Goal: Task Accomplishment & Management: Manage account settings

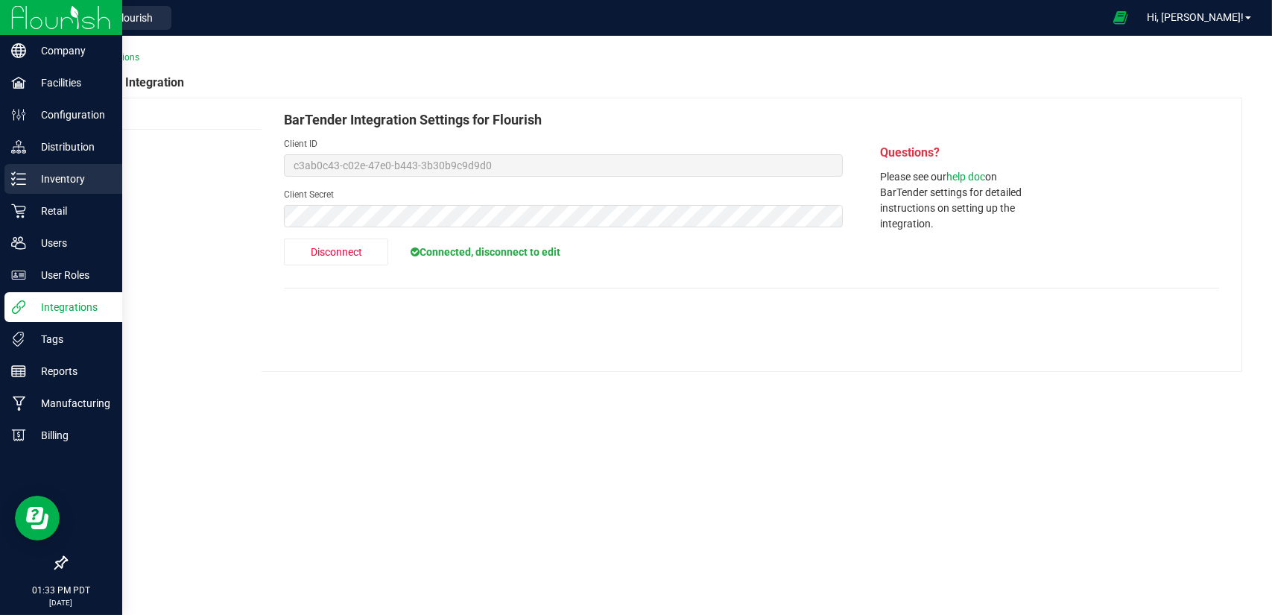
click at [33, 177] on p "Inventory" at bounding box center [70, 179] width 89 height 18
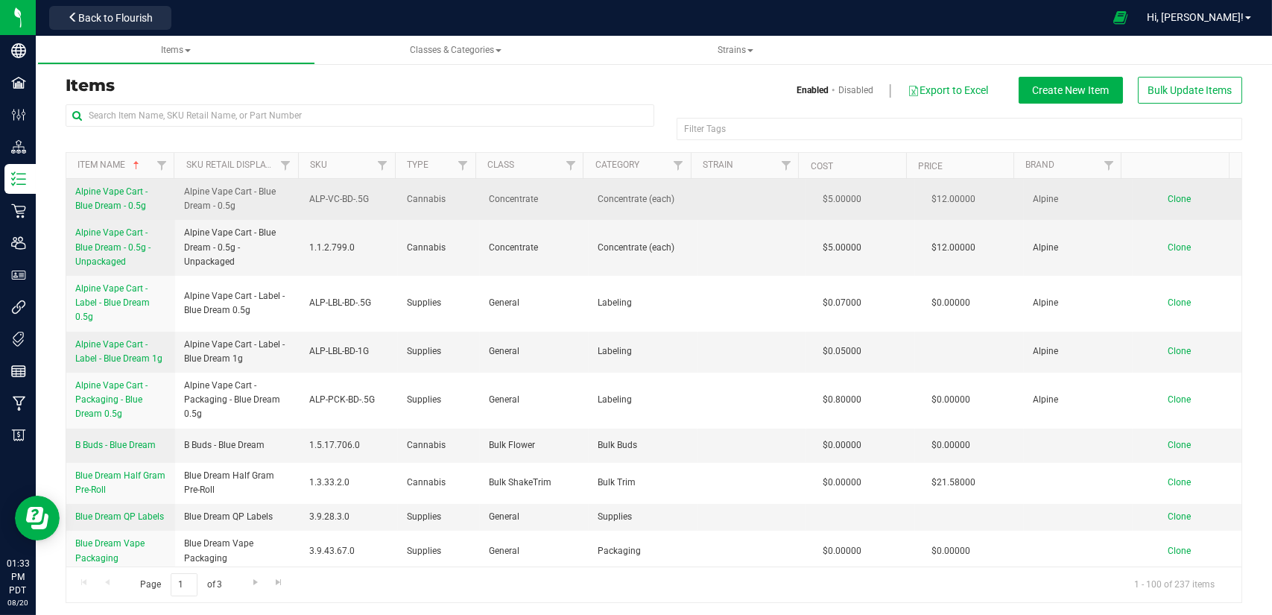
click at [107, 194] on span "Alpine Vape Cart - Blue Dream - 0.5g" at bounding box center [111, 198] width 72 height 25
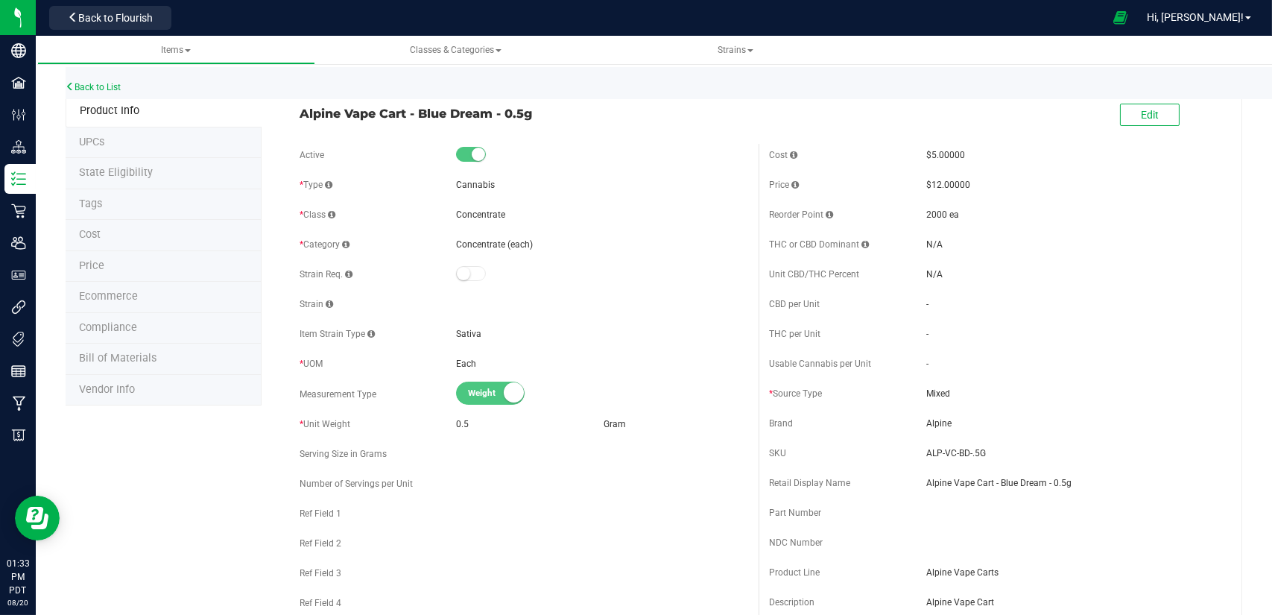
click at [313, 425] on span "* Unit Weight" at bounding box center [324, 424] width 51 height 10
drag, startPoint x: 758, startPoint y: 358, endPoint x: 879, endPoint y: 355, distance: 120.8
click at [879, 355] on div "Cost $5.00000 Price $12.00000 Reorder Point 2000 ea THC or CBD Dominant - - -" at bounding box center [992, 412] width 469 height 536
click at [1141, 114] on span "Edit" at bounding box center [1150, 115] width 18 height 12
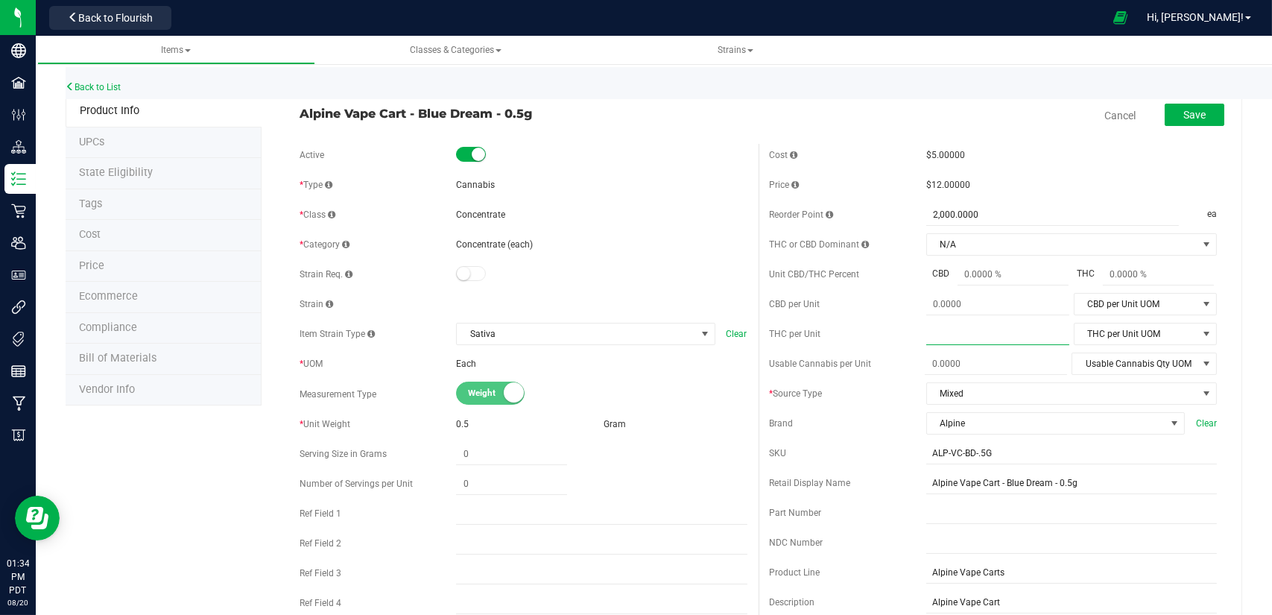
click at [959, 332] on span at bounding box center [997, 334] width 143 height 22
type input "100"
type input "100.0000"
drag, startPoint x: 1052, startPoint y: 331, endPoint x: 1085, endPoint y: 329, distance: 33.6
click at [1085, 329] on div "THC per Unit 100.0000 100 THC per Unit UOM THC per Unit UOM Gram Kilogram Metri…" at bounding box center [993, 334] width 447 height 22
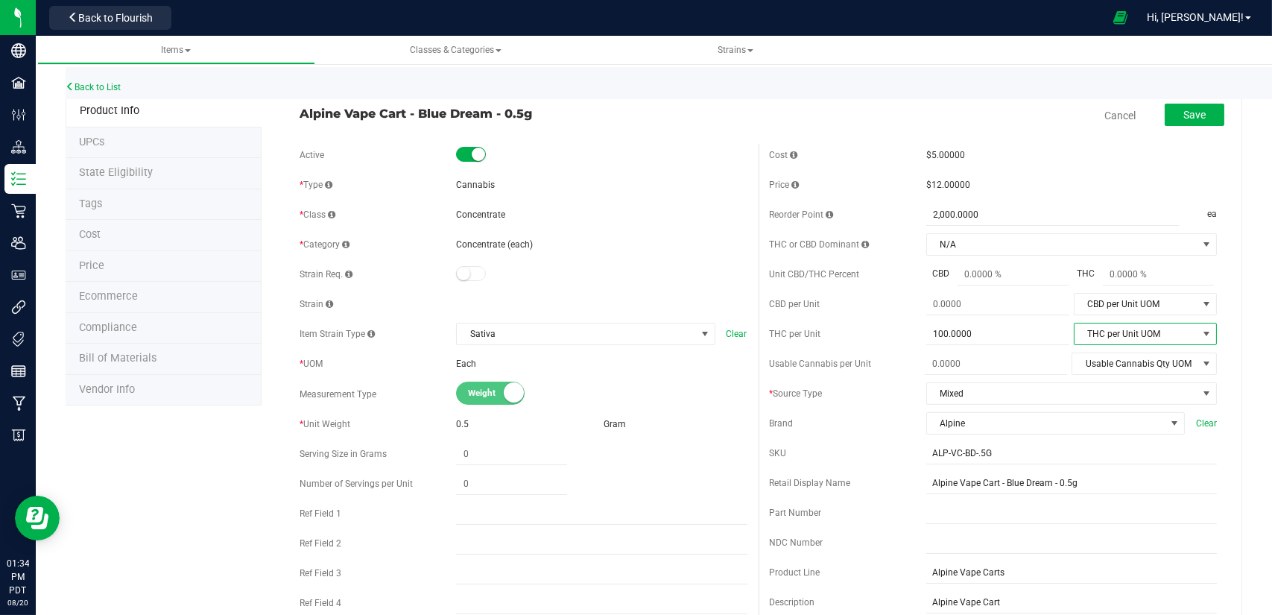
click at [1085, 329] on span "THC per Unit UOM" at bounding box center [1135, 333] width 123 height 21
click at [1085, 416] on li "Milligram" at bounding box center [1133, 426] width 140 height 22
click at [1008, 367] on span at bounding box center [996, 364] width 142 height 22
type input "100"
type input "100.0000"
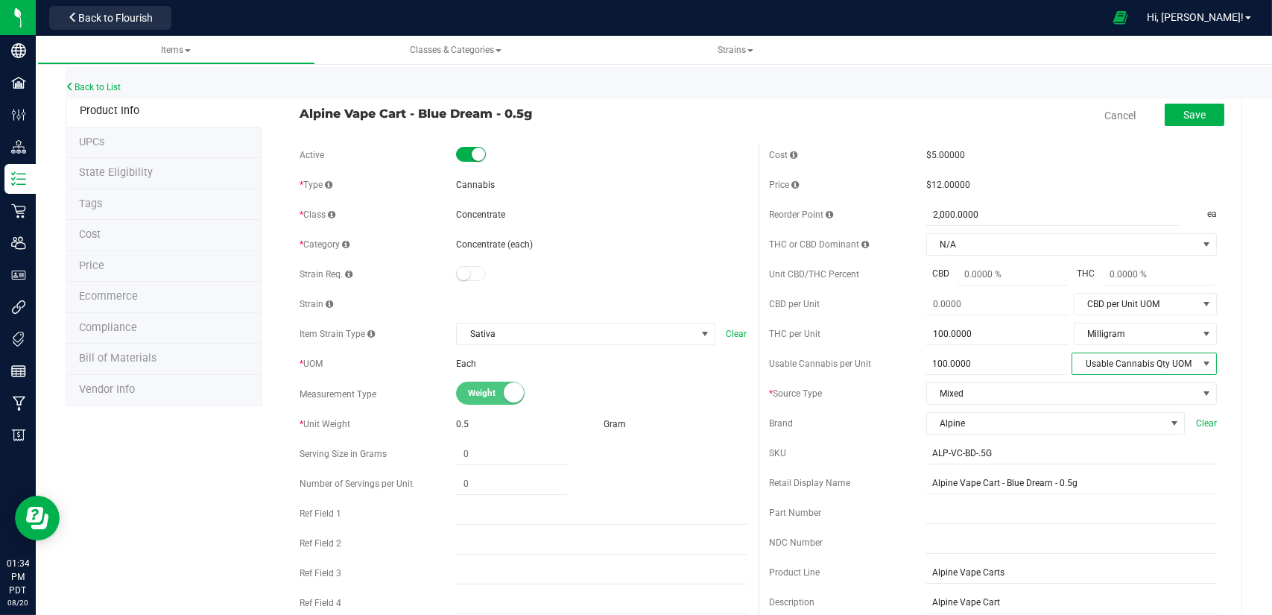
click at [1109, 355] on span "Usable Cannabis Qty UOM" at bounding box center [1134, 363] width 125 height 21
click at [1096, 516] on li "Milligram" at bounding box center [1132, 522] width 144 height 22
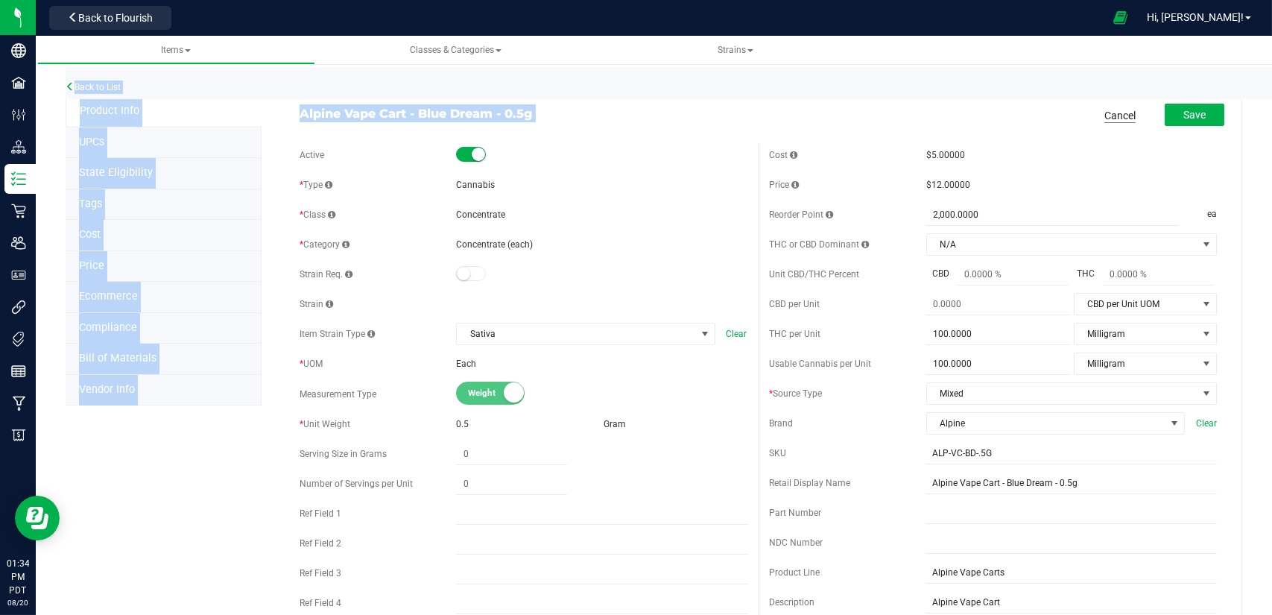
click at [1104, 112] on link "Cancel" at bounding box center [1119, 115] width 31 height 15
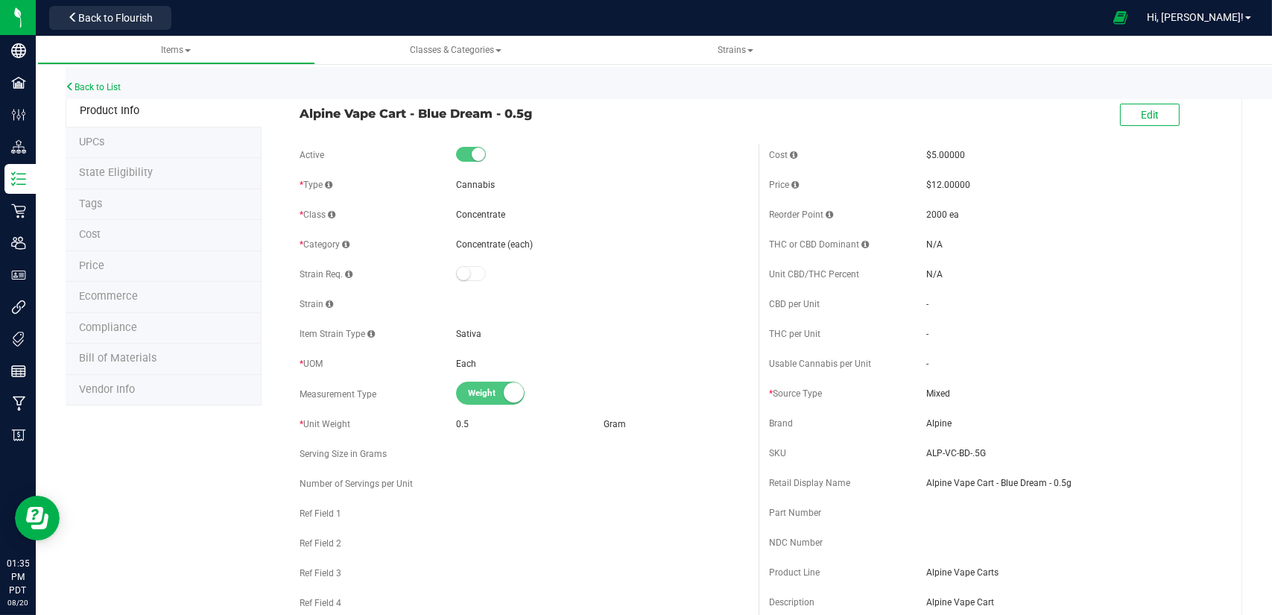
click at [832, 243] on span "THC or CBD Dominant" at bounding box center [820, 244] width 100 height 10
click at [824, 359] on span "Usable Cannabis per Unit" at bounding box center [821, 363] width 102 height 10
click at [456, 419] on span "0.5" at bounding box center [462, 424] width 13 height 10
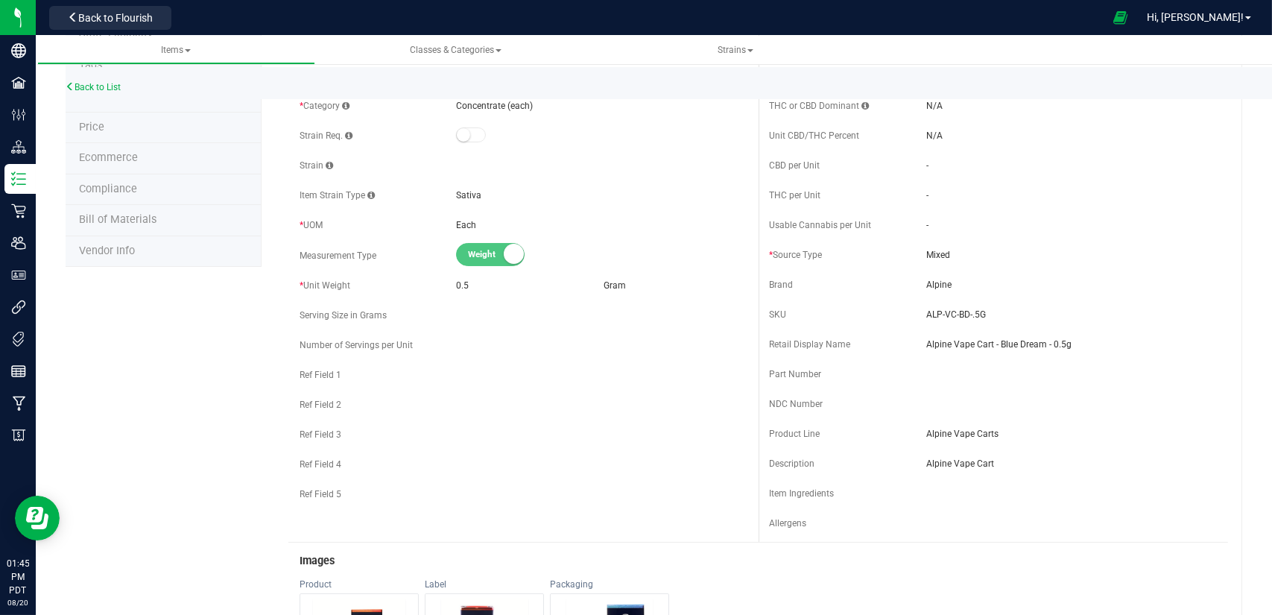
scroll to position [54, 0]
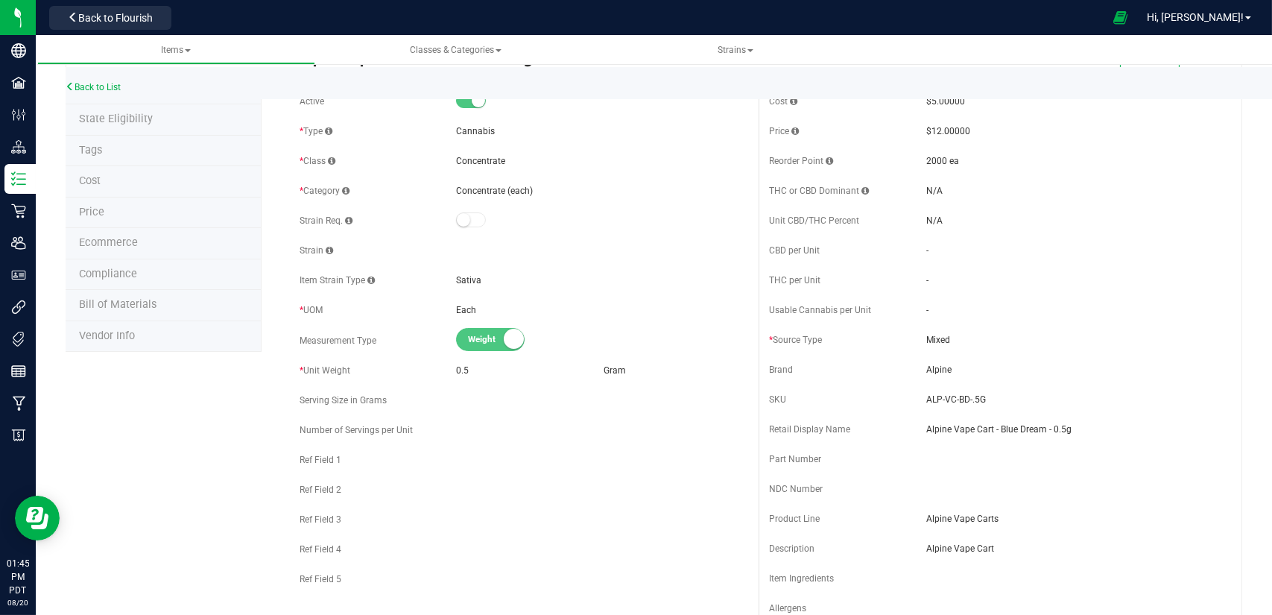
click at [355, 396] on span "Serving Size in Grams" at bounding box center [342, 400] width 87 height 10
click at [398, 429] on span "Number of Servings per Unit" at bounding box center [355, 430] width 113 height 10
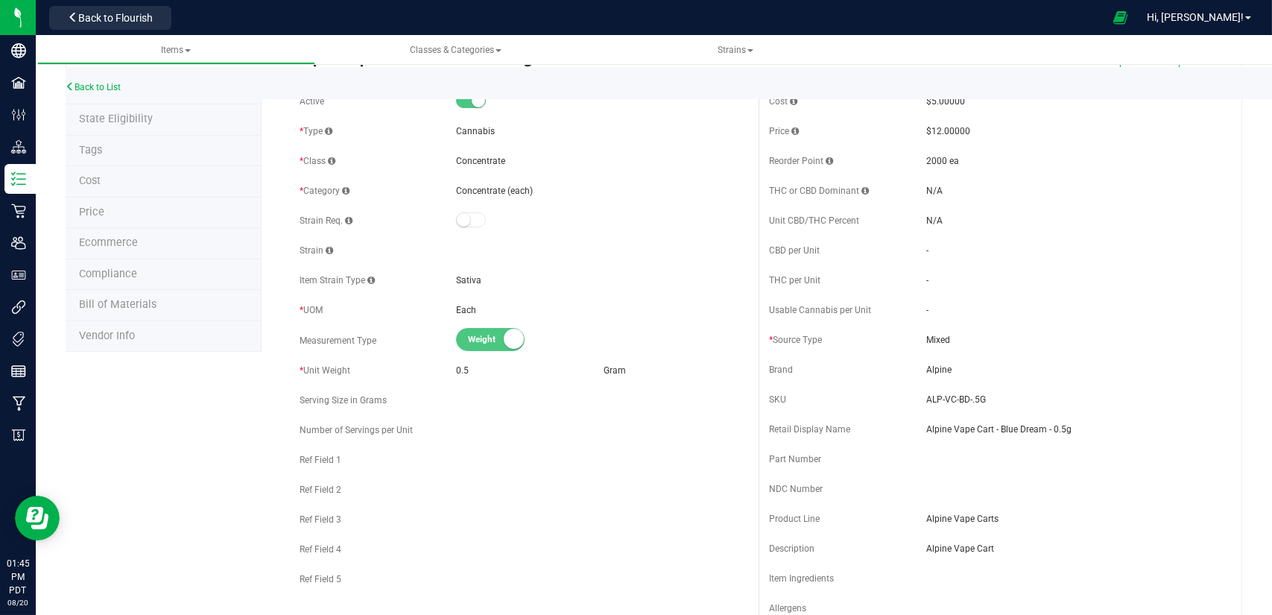
scroll to position [0, 0]
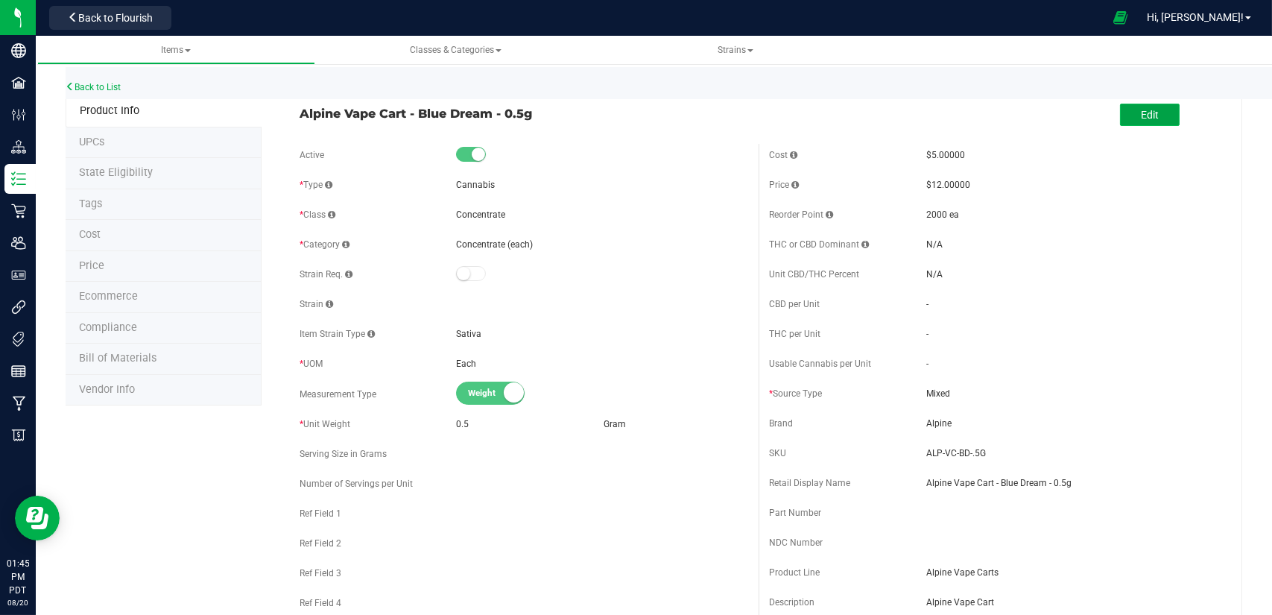
click at [1153, 113] on button "Edit" at bounding box center [1150, 115] width 60 height 22
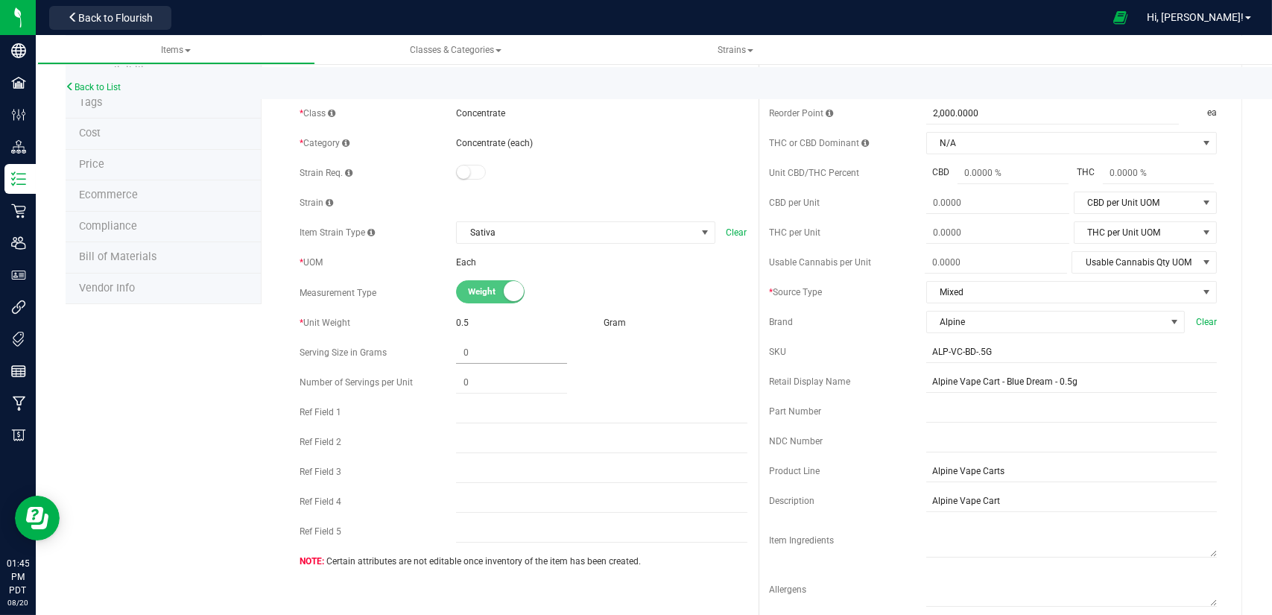
scroll to position [101, 0]
click at [514, 345] on span at bounding box center [511, 353] width 111 height 22
type input ".001"
type input "0.0010"
click at [504, 376] on span at bounding box center [511, 383] width 111 height 22
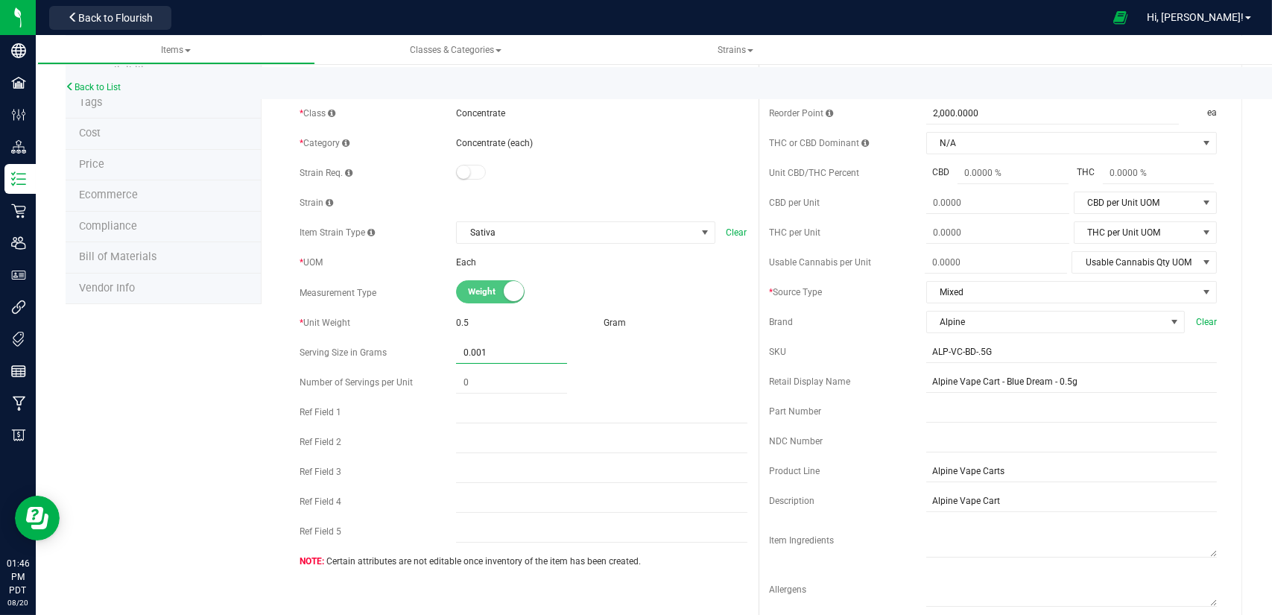
click at [478, 344] on span "0.0010 0.001" at bounding box center [511, 353] width 111 height 22
click at [478, 344] on input "0.001" at bounding box center [511, 352] width 111 height 21
click at [500, 351] on span "0.0010 0.001" at bounding box center [511, 353] width 111 height 22
click at [500, 351] on input "0.001" at bounding box center [511, 352] width 111 height 21
type input "0.01"
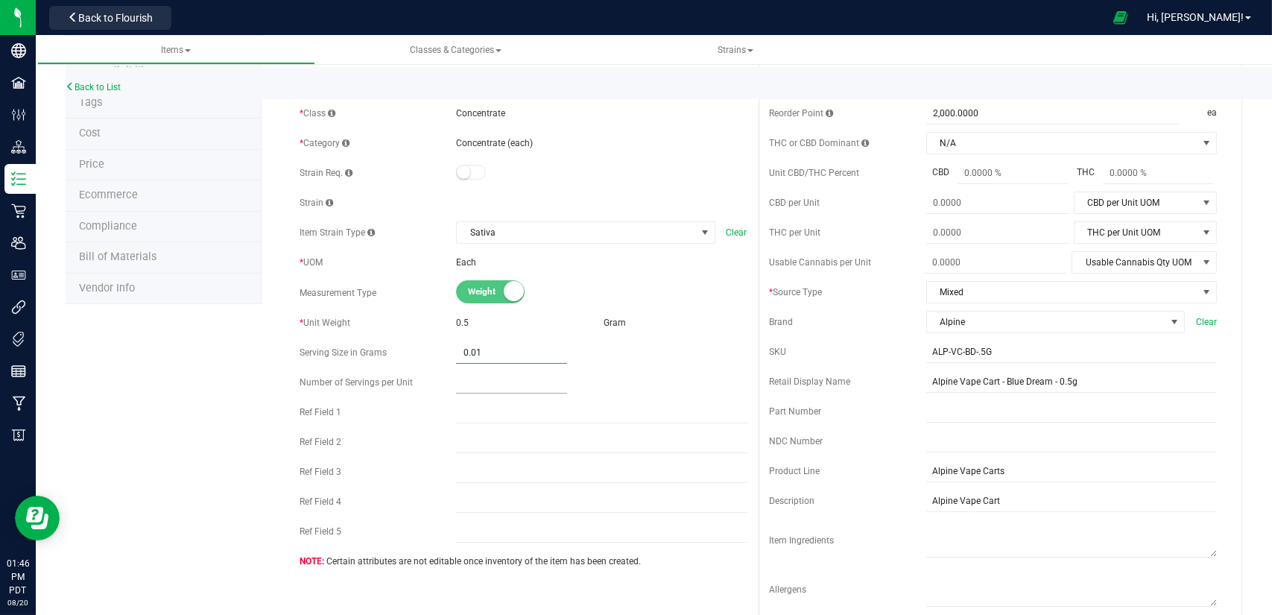
type input "0.0100"
click at [498, 373] on span at bounding box center [511, 383] width 111 height 22
type input "50"
type input "50.00"
click at [535, 396] on div "Active * Type Cannabis * Class Concentrate * Category" at bounding box center [522, 310] width 469 height 537
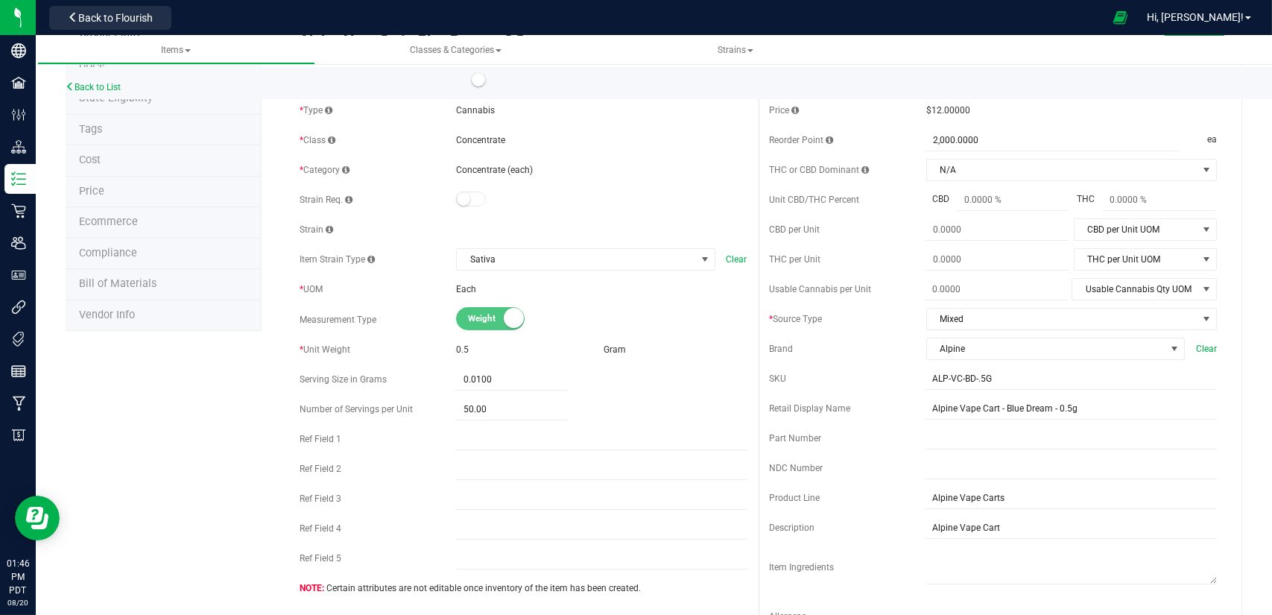
scroll to position [72, 0]
click at [469, 416] on span "50.00 50" at bounding box center [511, 413] width 111 height 22
click at [469, 416] on input "50" at bounding box center [511, 412] width 111 height 21
click at [588, 373] on div "0.0100 0.01" at bounding box center [601, 383] width 291 height 22
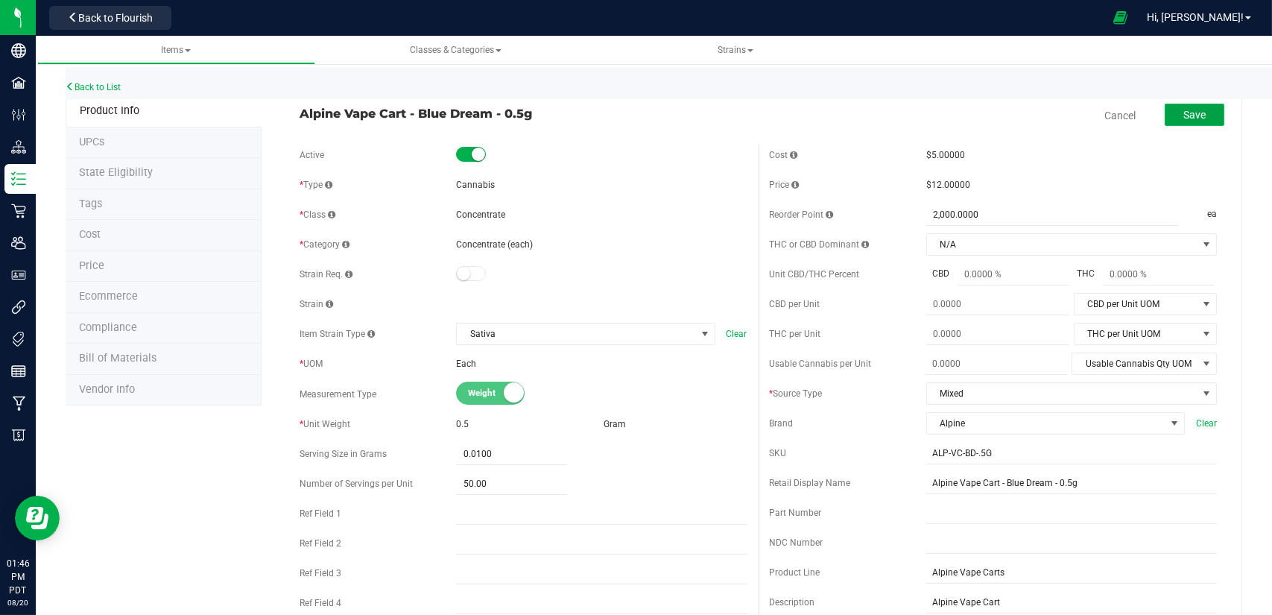
click at [1185, 112] on span "Save" at bounding box center [1194, 115] width 22 height 12
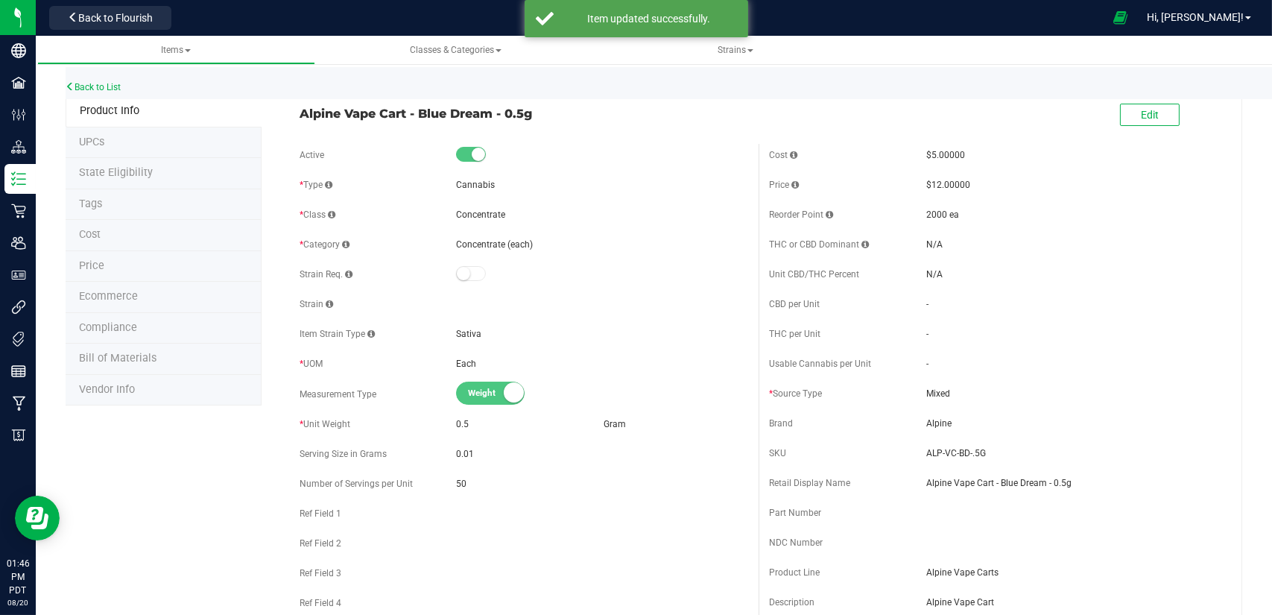
scroll to position [80, 0]
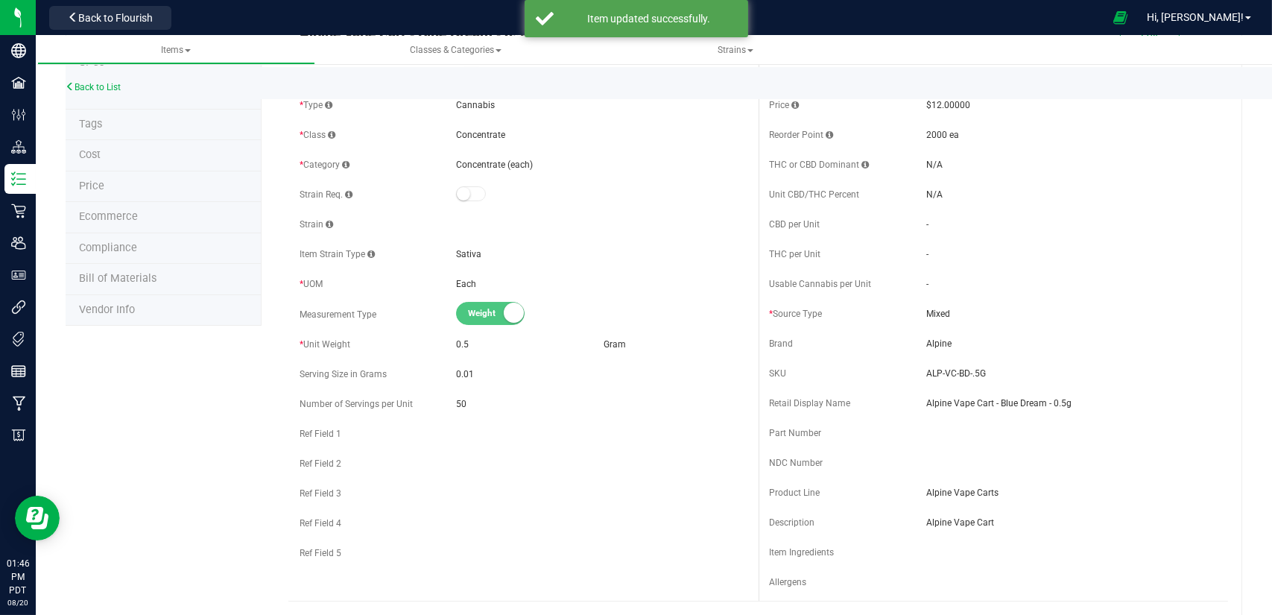
click at [352, 390] on div "Active * Type Cannabis * Class Concentrate * Category" at bounding box center [522, 317] width 469 height 507
